Goal: Task Accomplishment & Management: Use online tool/utility

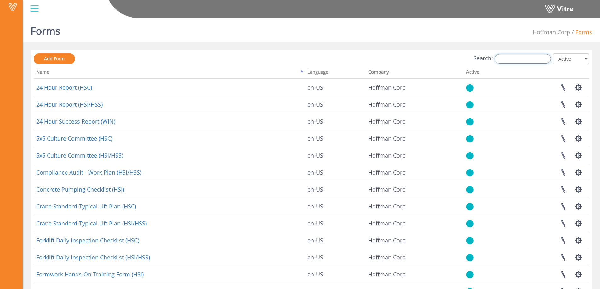
click at [513, 58] on input "Search:" at bounding box center [523, 58] width 56 height 9
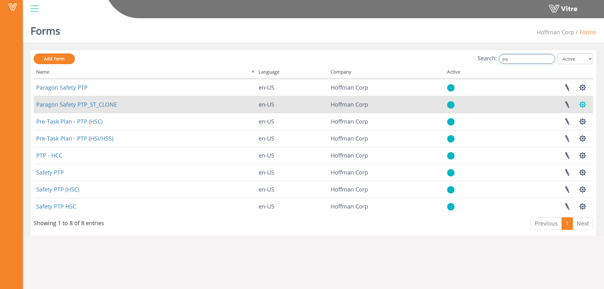
type input "ptp"
click at [584, 105] on button "button" at bounding box center [583, 104] width 16 height 17
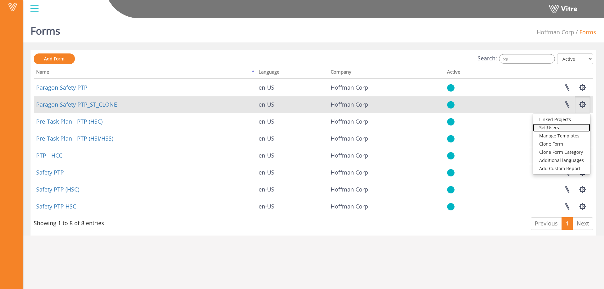
click at [557, 126] on link "Set Users" at bounding box center [561, 128] width 57 height 8
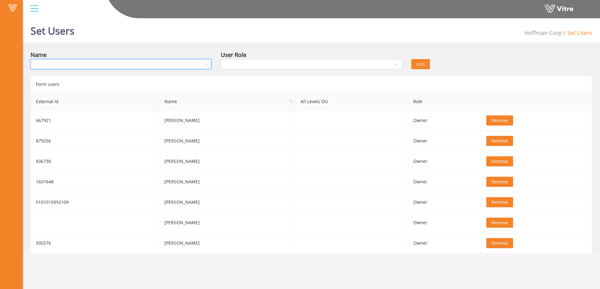
click at [127, 65] on input "search" at bounding box center [118, 64] width 169 height 9
type input "[PERSON_NAME]"
click at [79, 81] on div "[PERSON_NAME]" at bounding box center [121, 77] width 181 height 10
click at [252, 66] on input "search" at bounding box center [308, 64] width 169 height 9
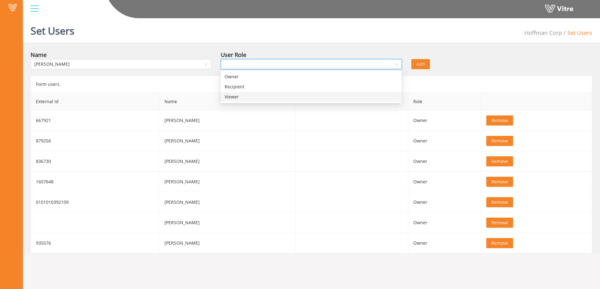
click at [242, 99] on div "Viewer" at bounding box center [310, 97] width 173 height 7
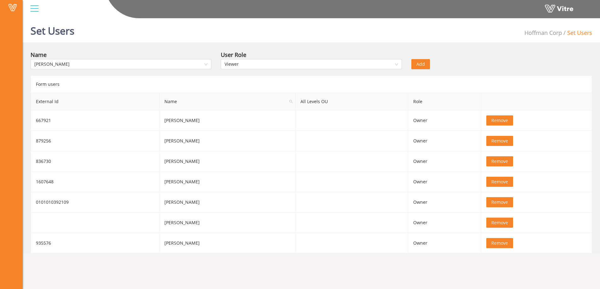
click at [419, 65] on span "Add" at bounding box center [420, 64] width 9 height 7
